Goal: Check status

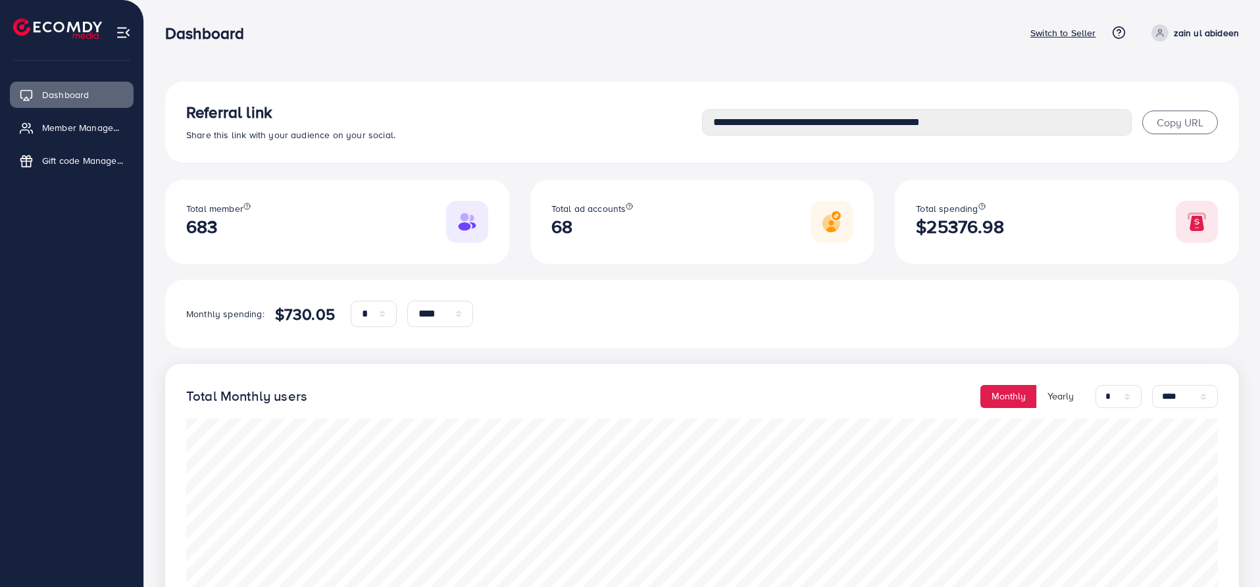
select select "*"
select select "****"
select select "*"
select select "****"
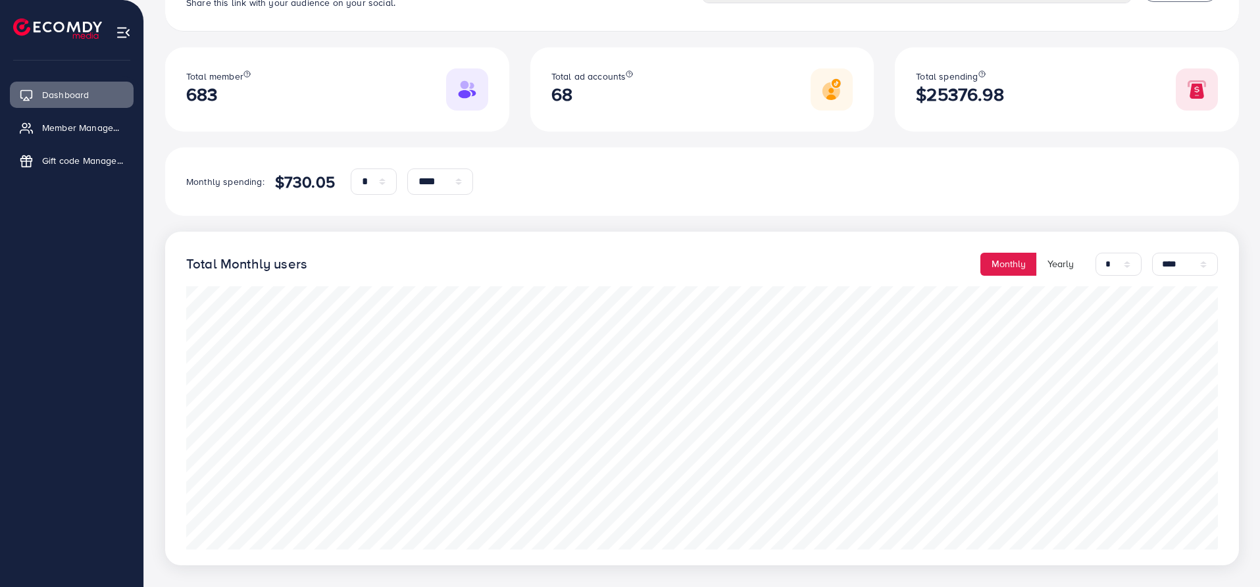
scroll to position [153, 0]
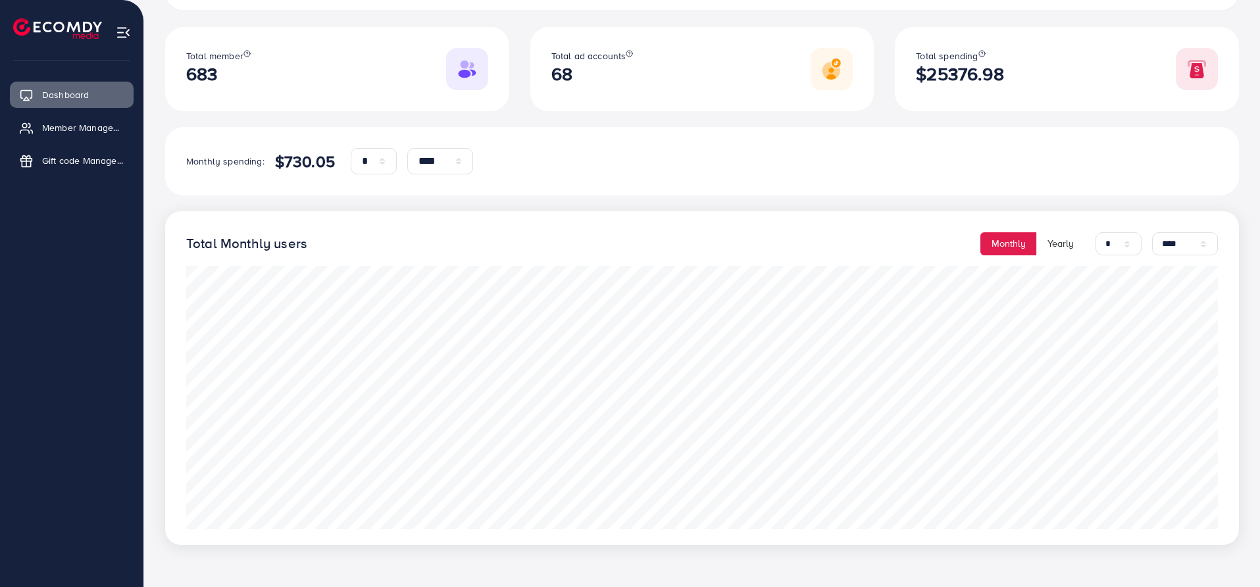
click at [504, 199] on div "**********" at bounding box center [701, 237] width 1073 height 616
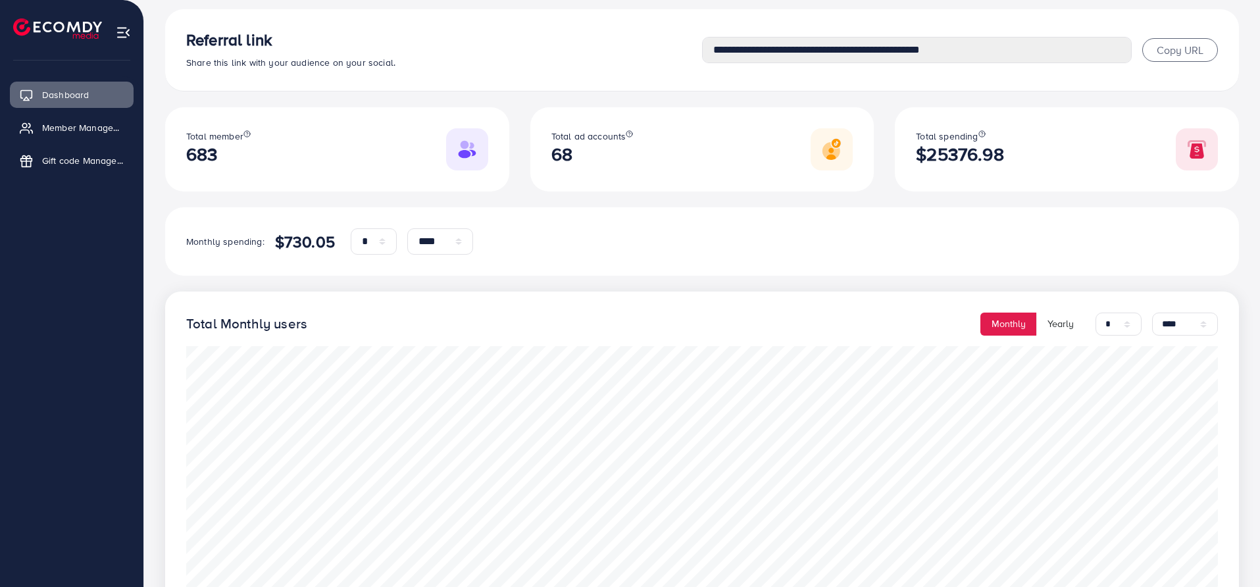
scroll to position [0, 0]
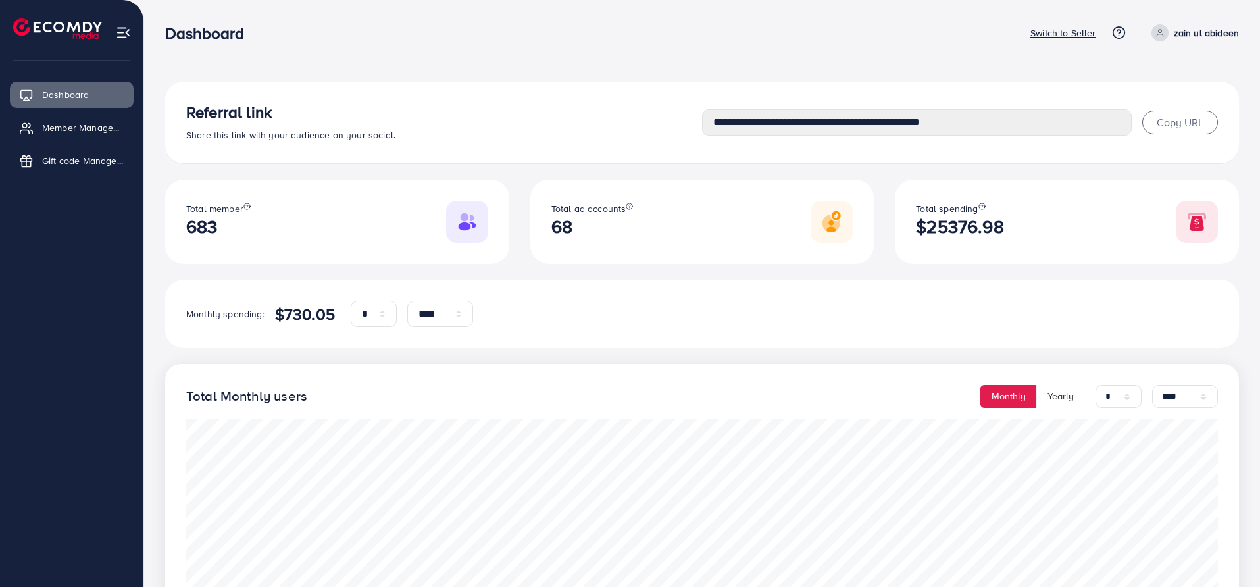
click at [1059, 34] on p "Switch to Seller" at bounding box center [1063, 33] width 66 height 16
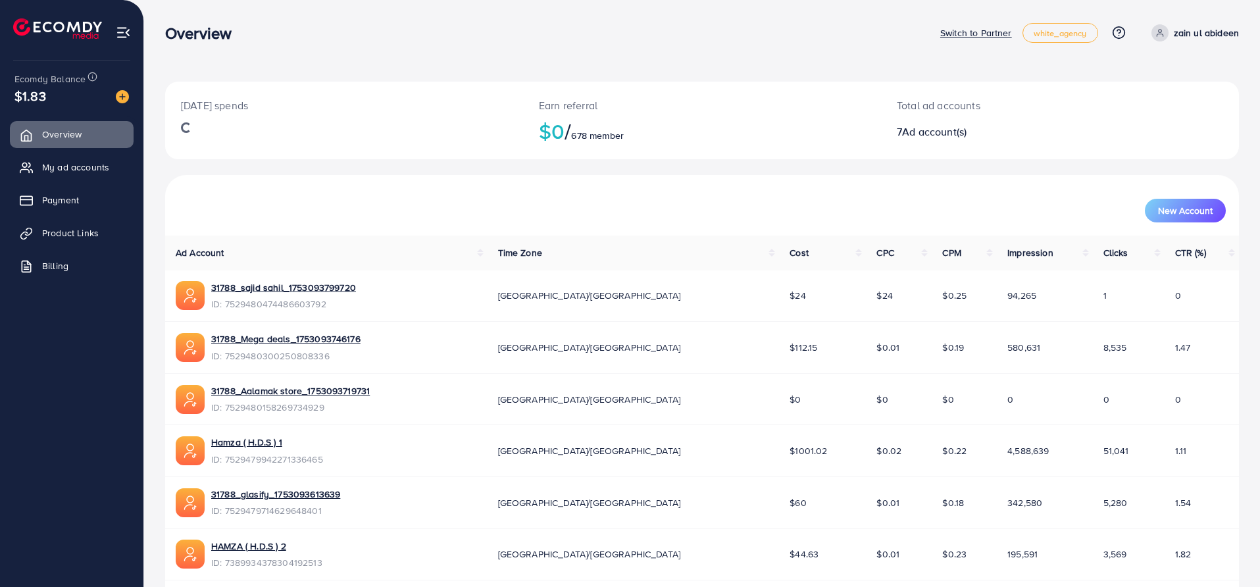
scroll to position [101, 0]
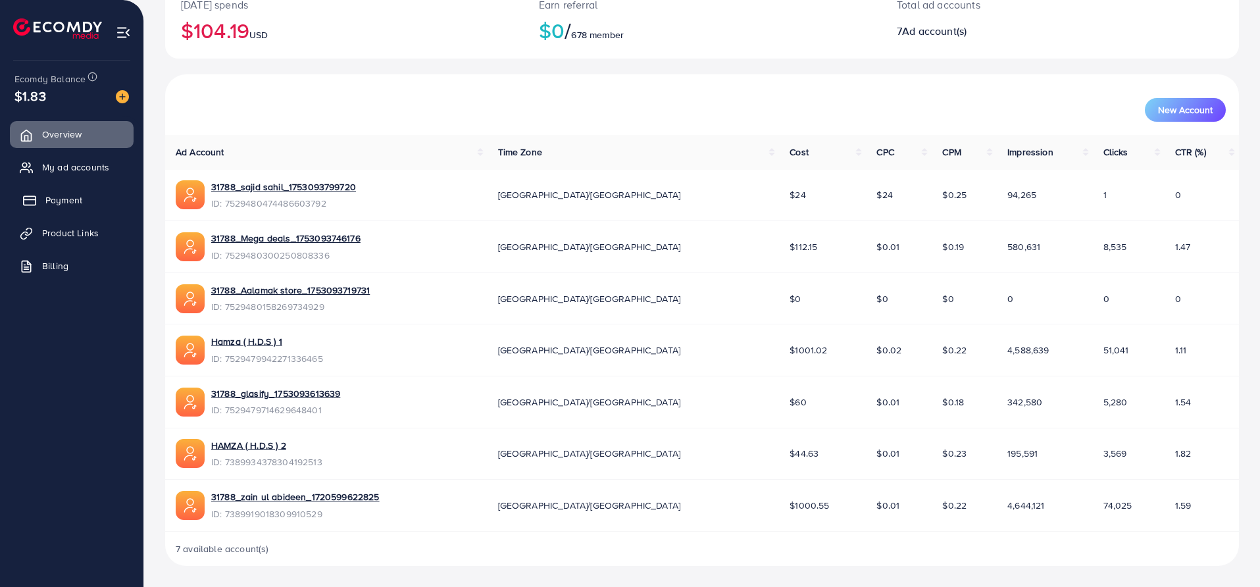
click at [120, 187] on link "Payment" at bounding box center [72, 200] width 124 height 26
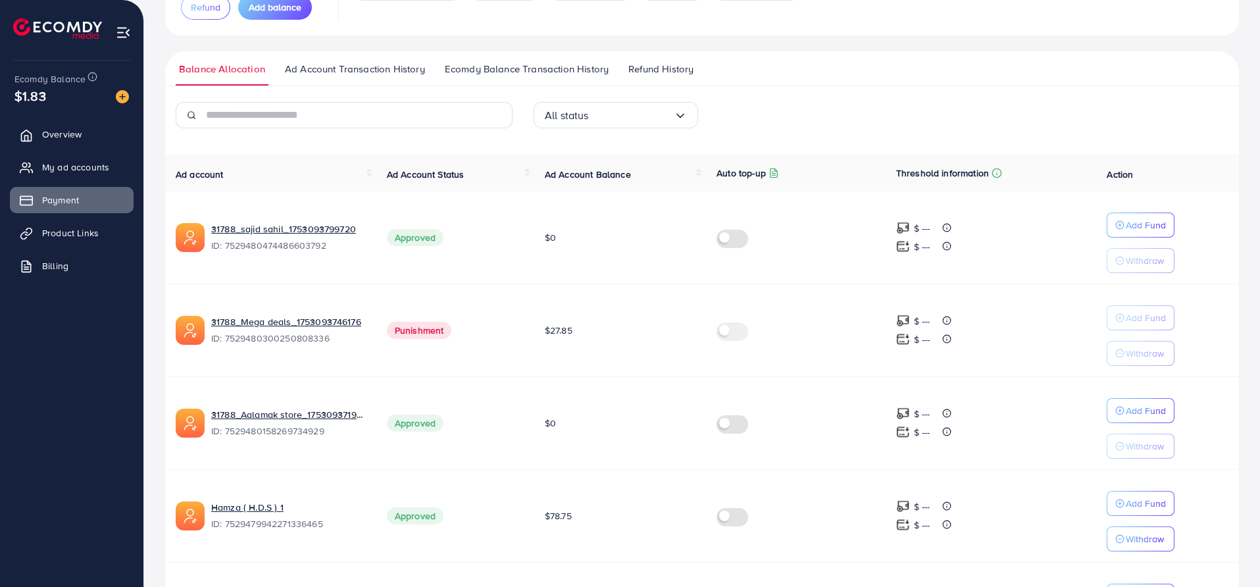
scroll to position [26, 0]
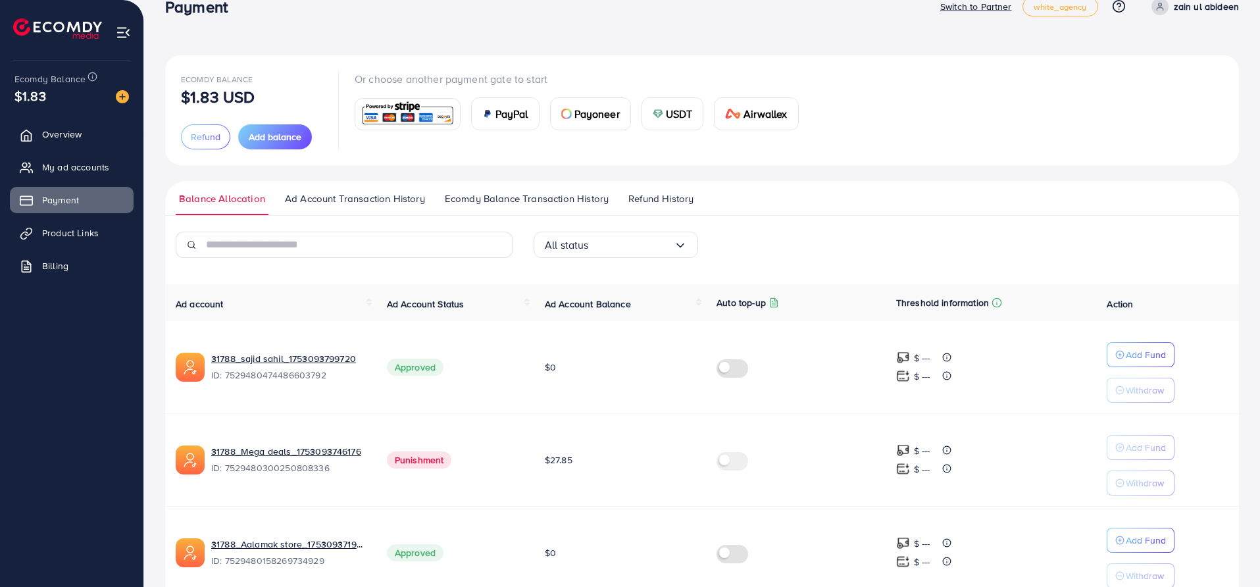
click at [381, 201] on span "Ad Account Transaction History" at bounding box center [355, 198] width 140 height 14
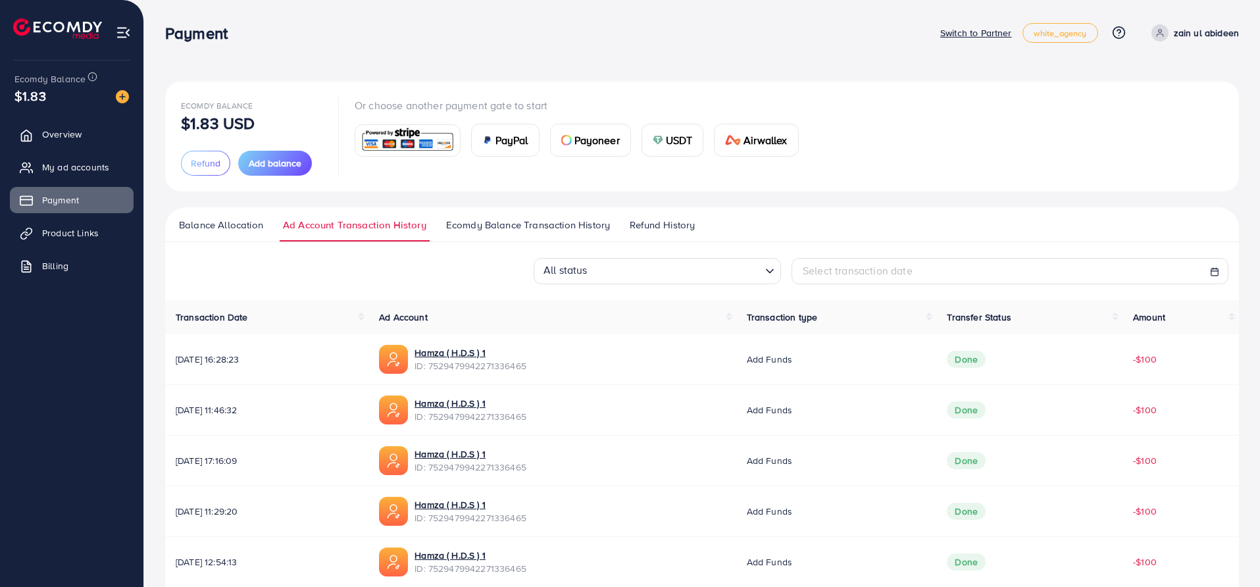
click at [526, 220] on span "Ecomdy Balance Transaction History" at bounding box center [528, 225] width 164 height 14
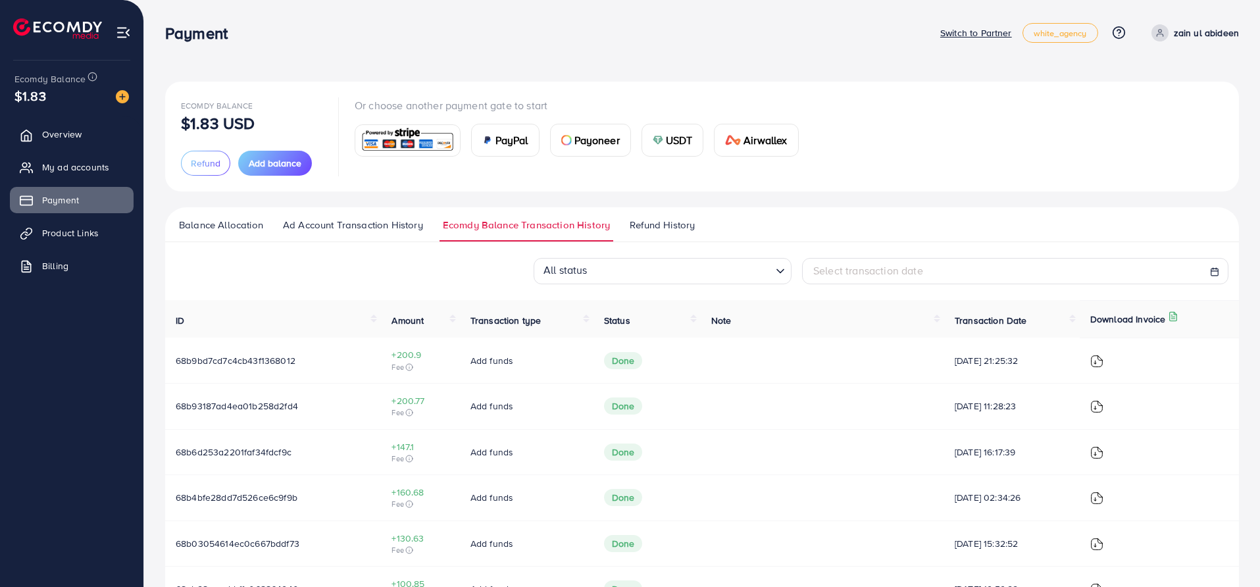
click at [661, 218] on span "Refund History" at bounding box center [661, 225] width 65 height 14
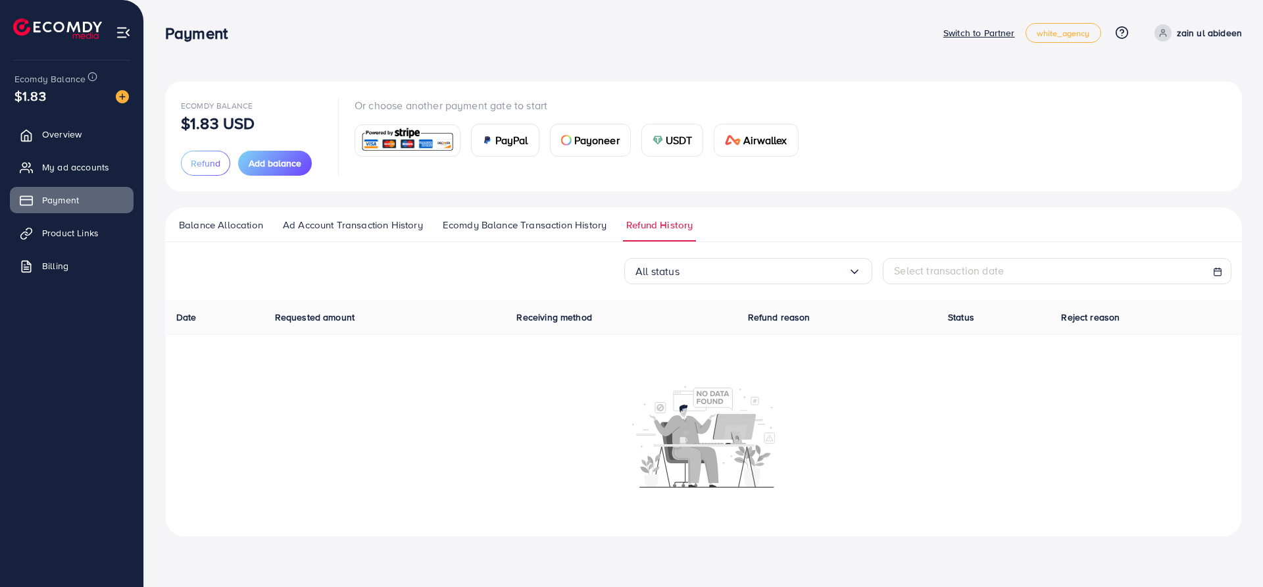
click at [595, 218] on span "Ecomdy Balance Transaction History" at bounding box center [525, 225] width 164 height 14
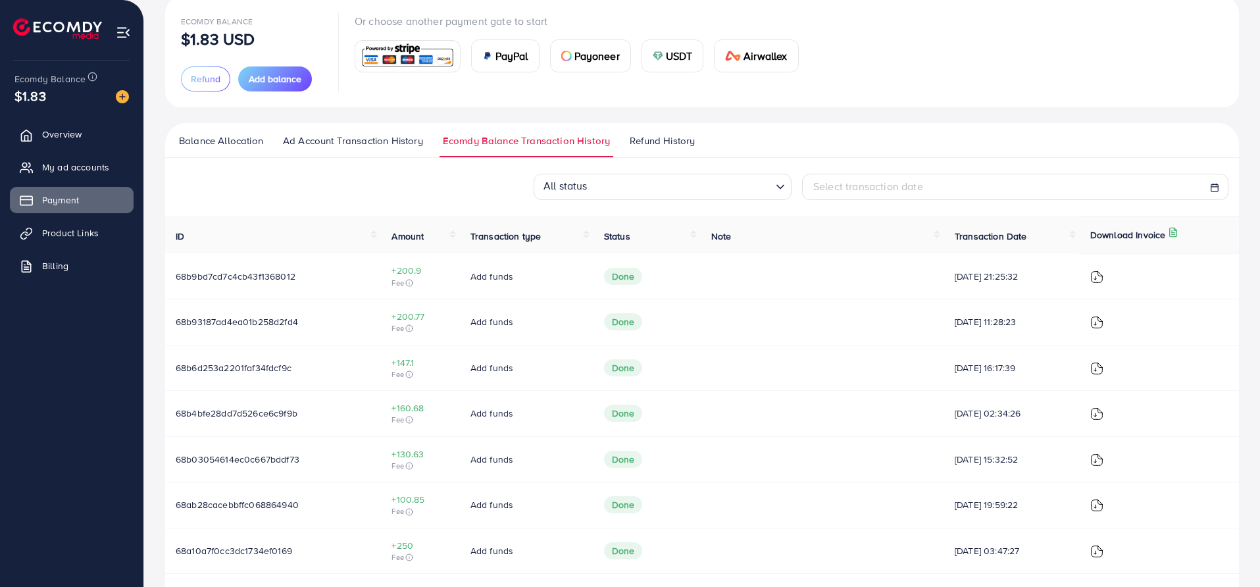
scroll to position [56, 0]
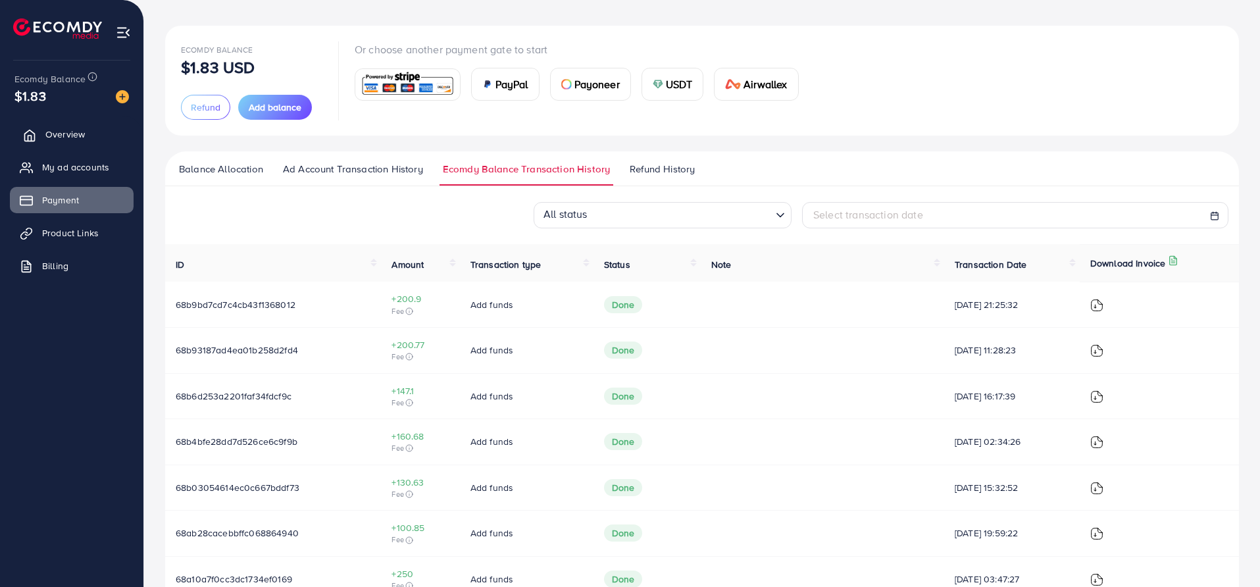
click at [90, 132] on link "Overview" at bounding box center [72, 134] width 124 height 26
